Goal: Information Seeking & Learning: Check status

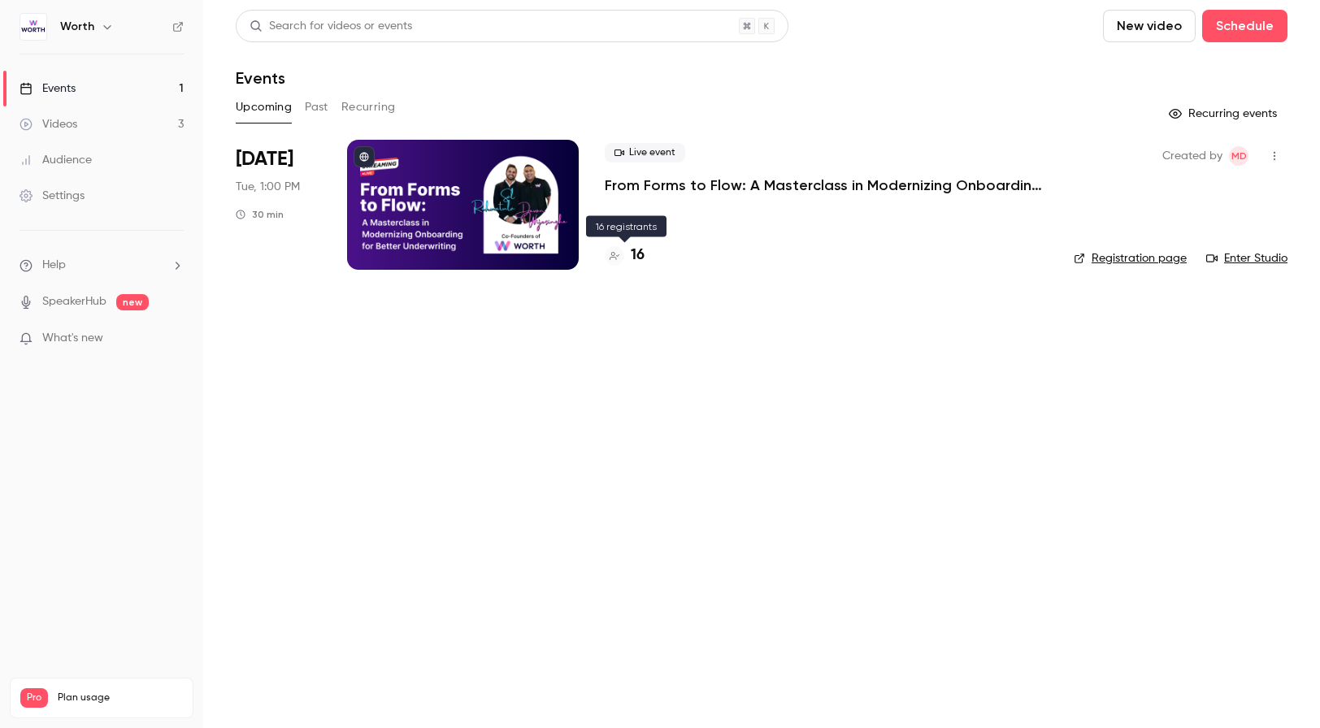
click at [635, 254] on h4 "16" at bounding box center [638, 256] width 14 height 22
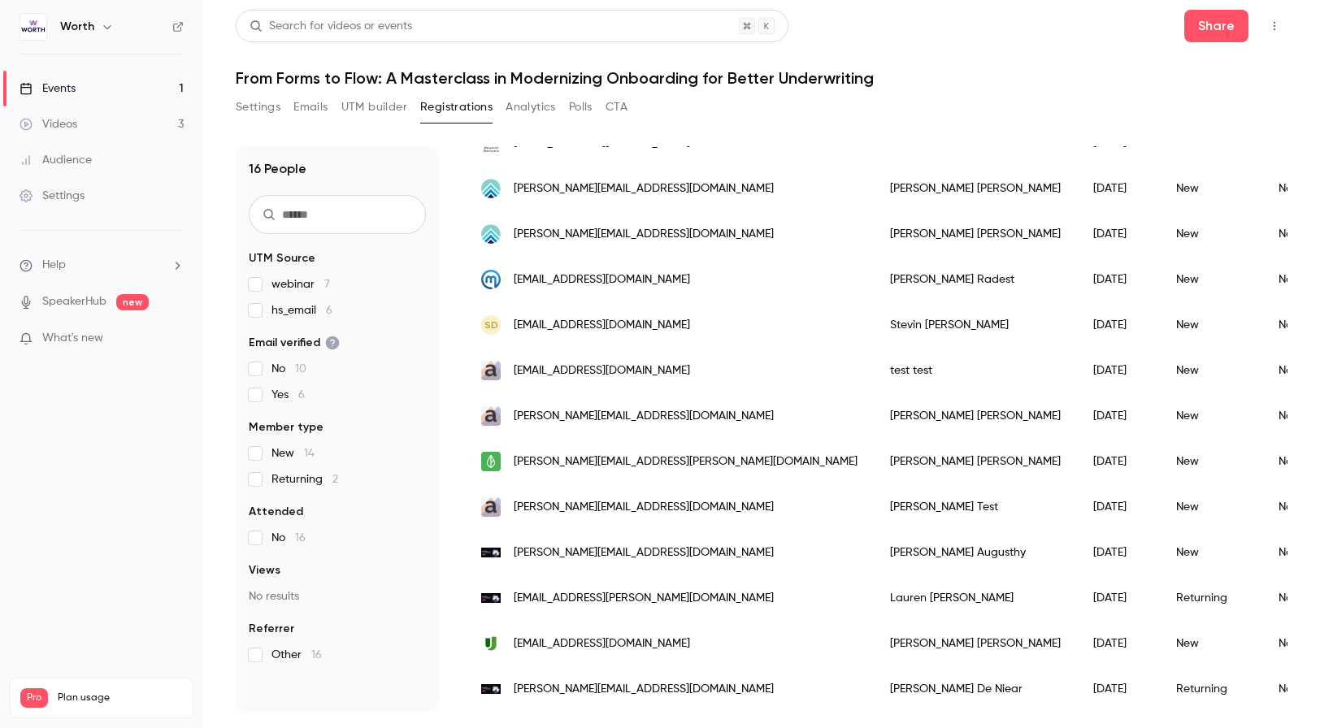
scroll to position [317, 0]
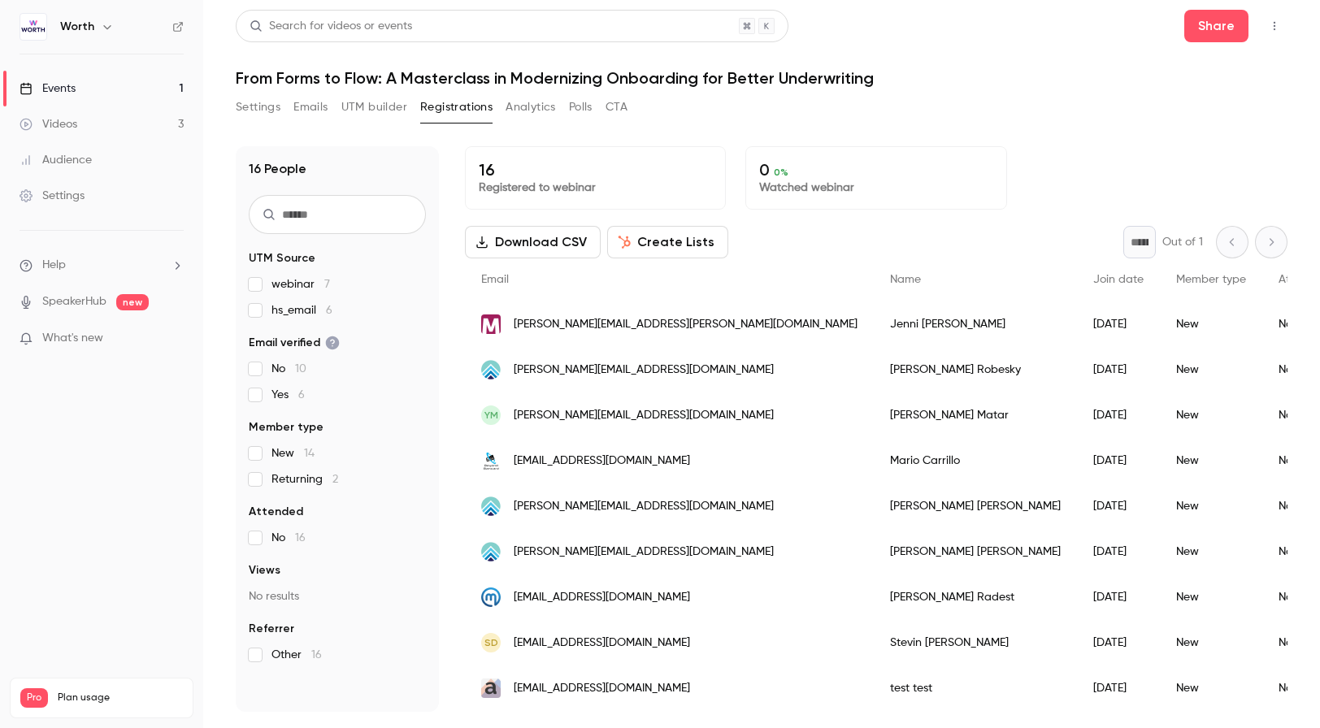
click at [1039, 198] on div "16 Registered to webinar 0 0 % Watched webinar" at bounding box center [876, 177] width 823 height 63
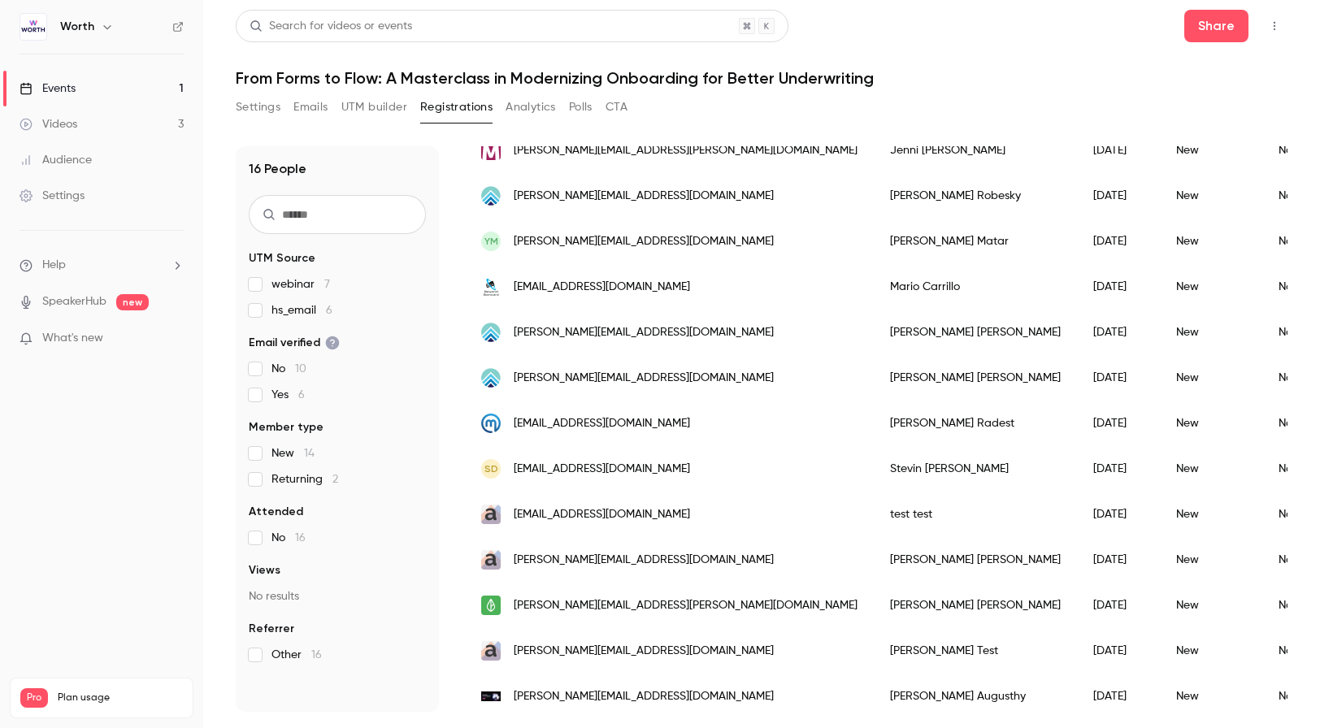
scroll to position [220, 0]
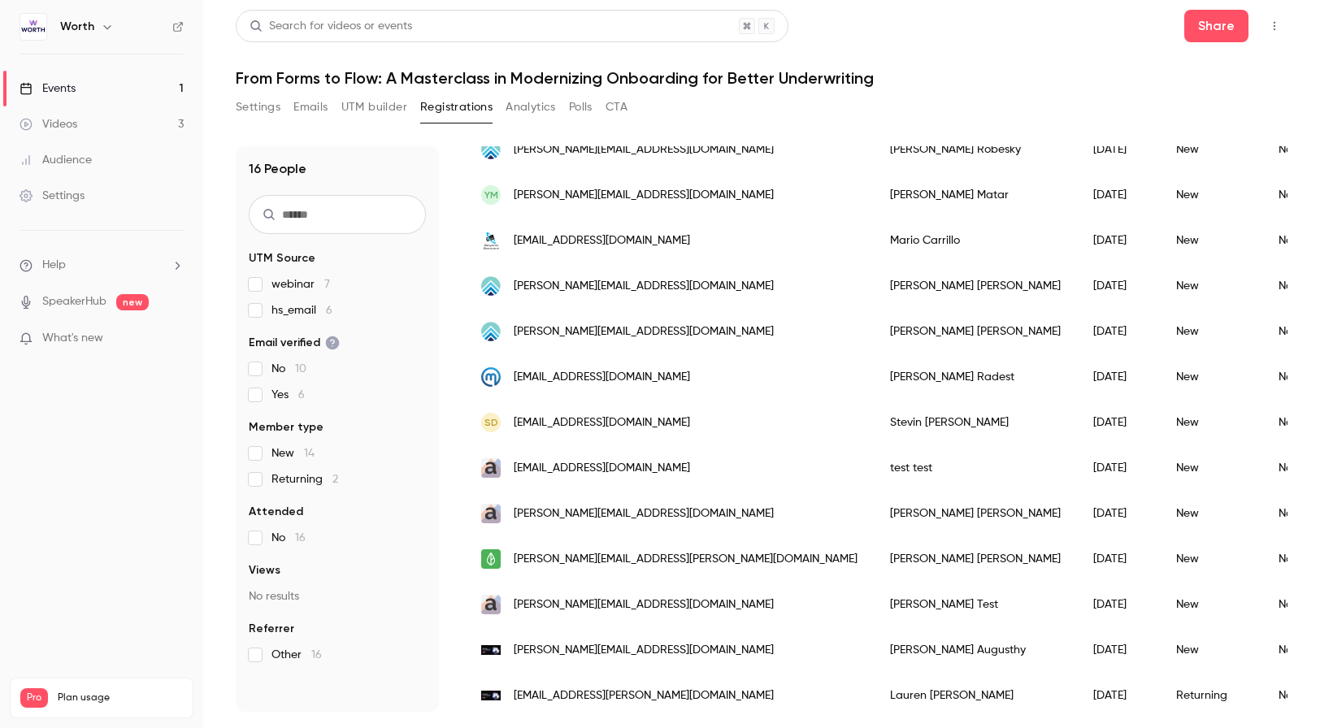
click at [946, 65] on header "Search for videos or events Share From Forms to Flow: A Masterclass in Moderniz…" at bounding box center [762, 49] width 1052 height 78
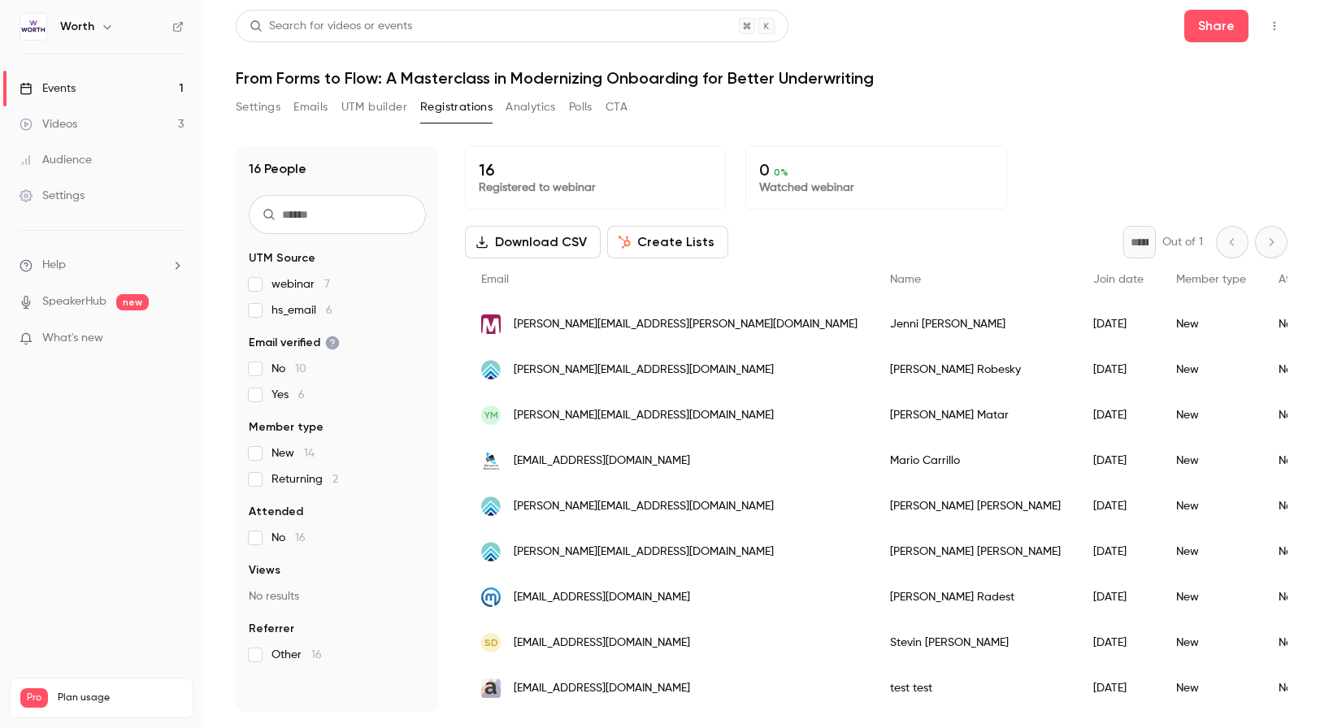
click at [1100, 93] on div "Search for videos or events Share From Forms to Flow: A Masterclass in Moderniz…" at bounding box center [762, 361] width 1052 height 702
